Goal: Task Accomplishment & Management: Use online tool/utility

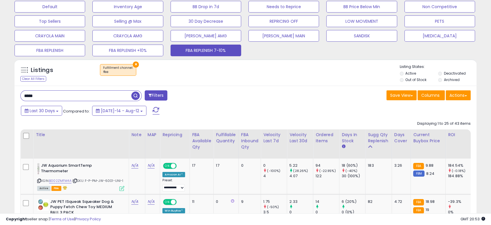
scroll to position [32, 0]
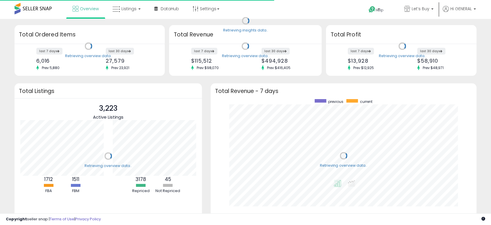
scroll to position [110, 254]
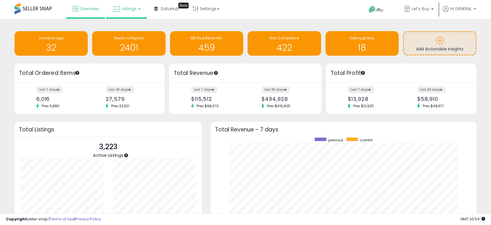
click at [119, 6] on icon at bounding box center [117, 10] width 8 height 8
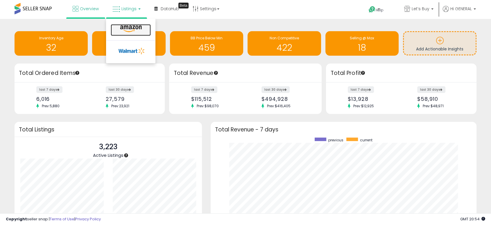
click at [128, 28] on icon at bounding box center [130, 29] width 25 height 8
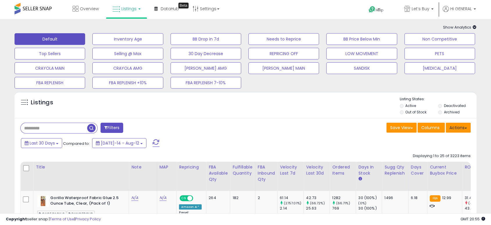
click at [461, 128] on button "Actions" at bounding box center [458, 127] width 25 height 10
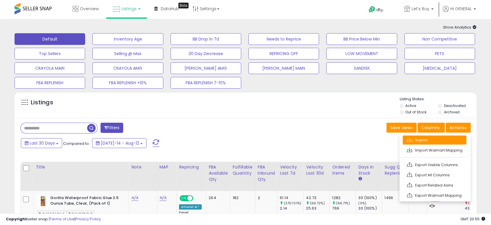
click at [432, 142] on link "Import" at bounding box center [435, 139] width 64 height 9
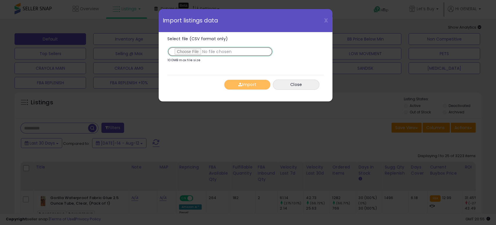
click at [184, 51] on input "Select file (CSV format only)" at bounding box center [221, 52] width 106 height 10
type input "**********"
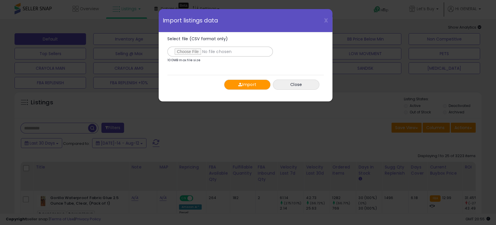
click at [240, 84] on span "button" at bounding box center [240, 84] width 4 height 4
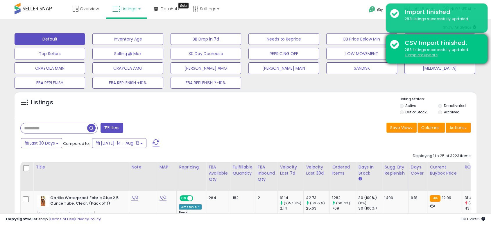
click at [415, 56] on u "Complete Update" at bounding box center [421, 54] width 33 height 5
